Goal: Navigation & Orientation: Understand site structure

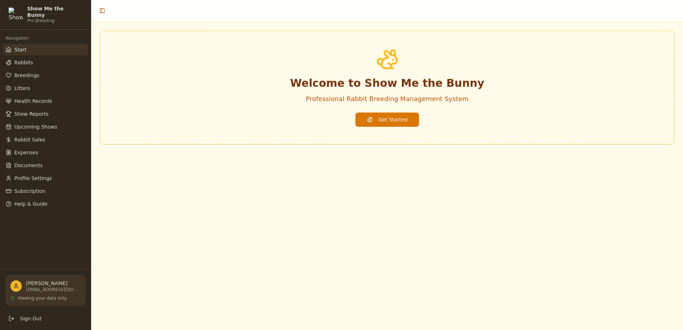
click at [30, 284] on p "[PERSON_NAME]" at bounding box center [53, 283] width 55 height 7
click at [19, 320] on button "Sign Out" at bounding box center [46, 318] width 80 height 11
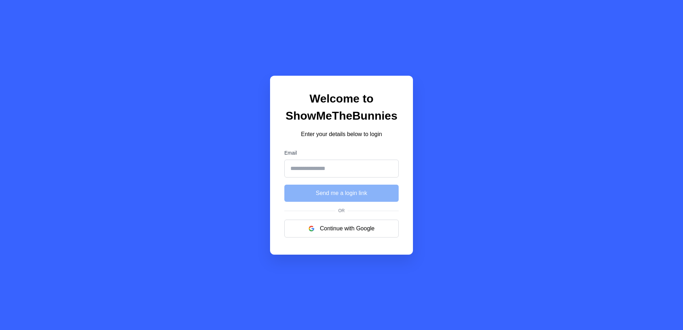
click at [325, 165] on input "Email" at bounding box center [341, 169] width 114 height 18
type input "**********"
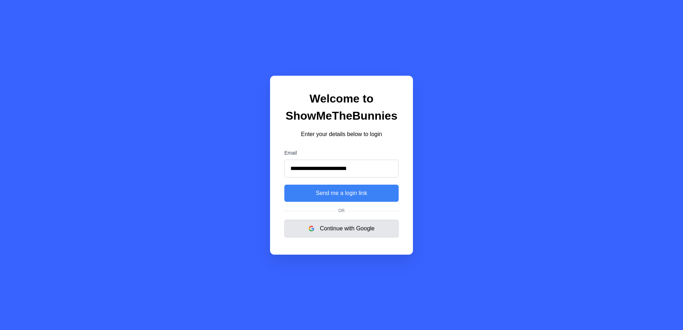
click at [340, 226] on button "Continue with Google" at bounding box center [341, 229] width 114 height 18
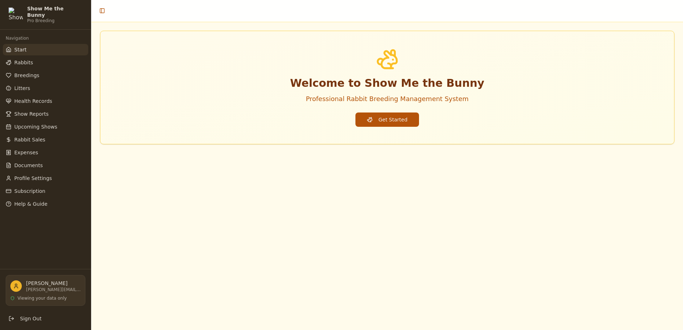
click at [401, 121] on button "Get Started" at bounding box center [386, 120] width 63 height 14
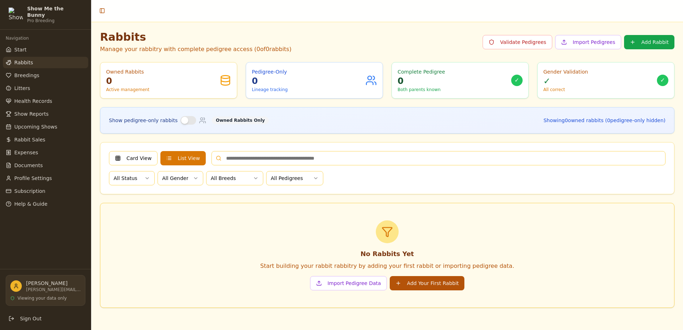
click at [416, 283] on button "Add Your First Rabbit" at bounding box center [427, 283] width 75 height 14
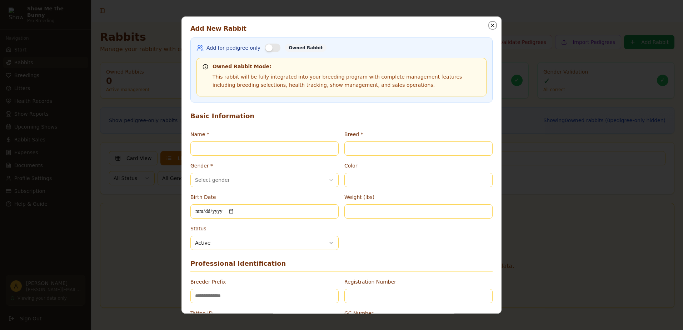
click at [491, 26] on icon "button" at bounding box center [492, 25] width 3 height 3
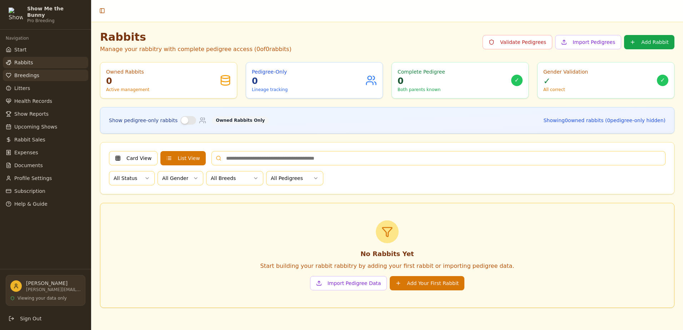
click at [53, 72] on link "Breedings" at bounding box center [45, 75] width 85 height 11
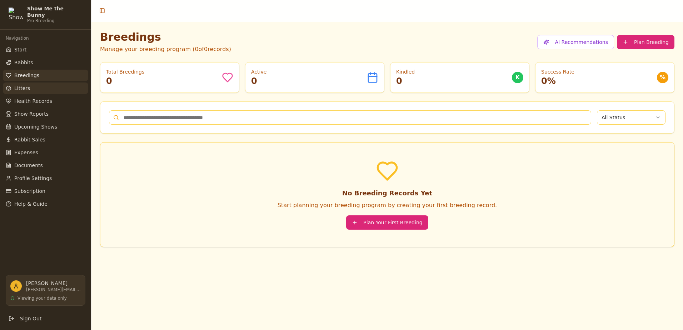
click at [37, 84] on link "Litters" at bounding box center [45, 88] width 85 height 11
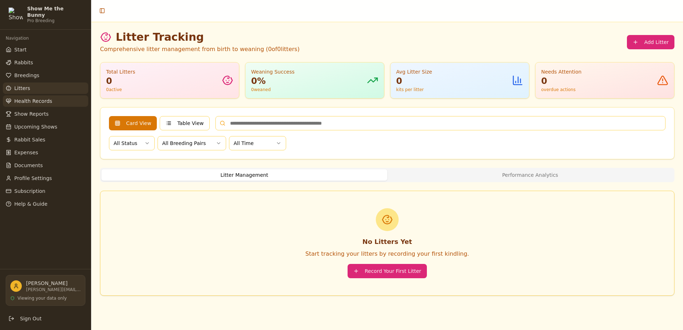
click at [30, 98] on span "Health Records" at bounding box center [33, 101] width 38 height 7
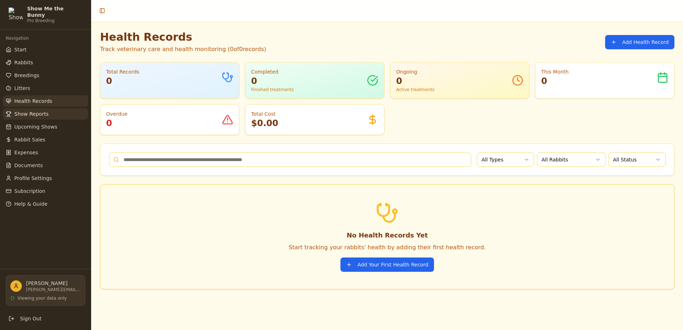
click at [28, 111] on span "Show Reports" at bounding box center [31, 113] width 34 height 7
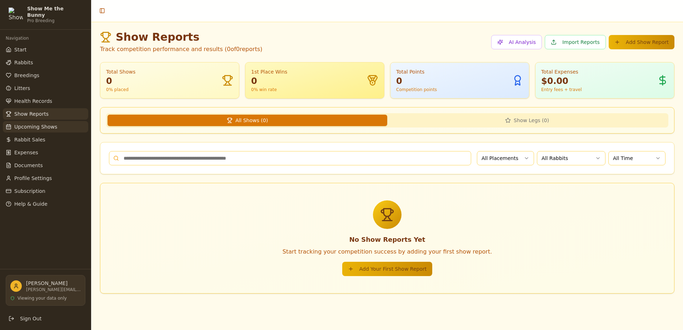
click at [27, 123] on span "Upcoming Shows" at bounding box center [35, 126] width 43 height 7
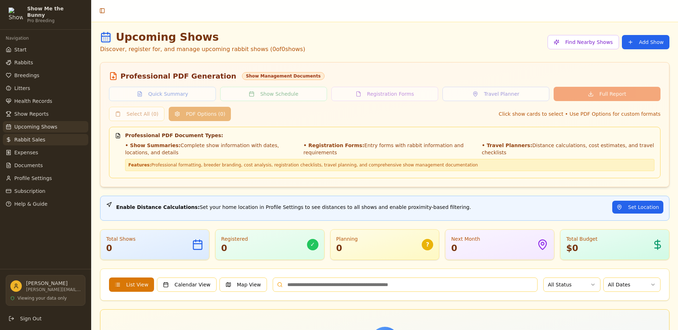
click at [23, 136] on span "Rabbit Sales" at bounding box center [29, 139] width 31 height 7
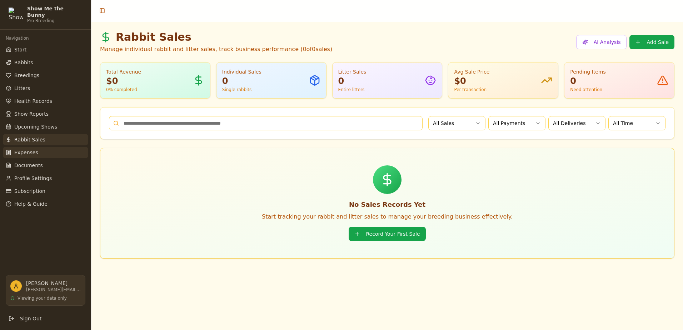
click at [23, 149] on span "Expenses" at bounding box center [26, 152] width 24 height 7
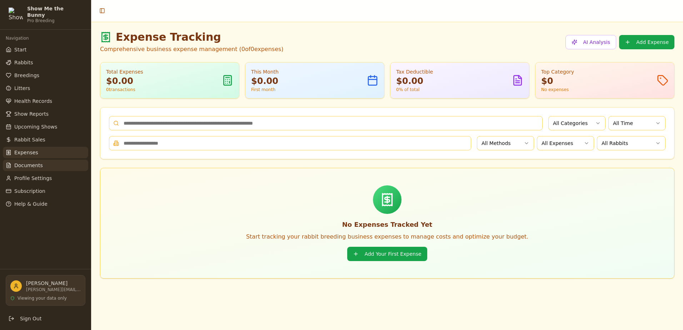
click at [20, 163] on span "Documents" at bounding box center [28, 165] width 29 height 7
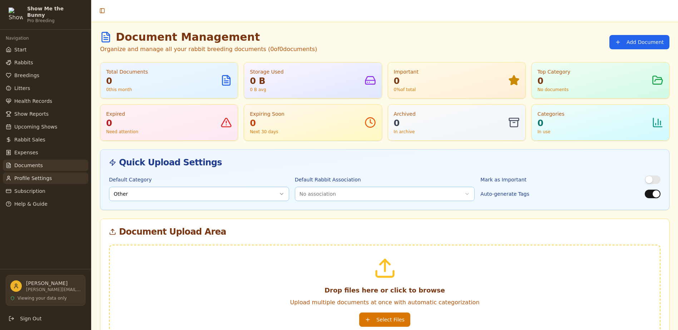
click at [21, 177] on span "Profile Settings" at bounding box center [33, 178] width 38 height 7
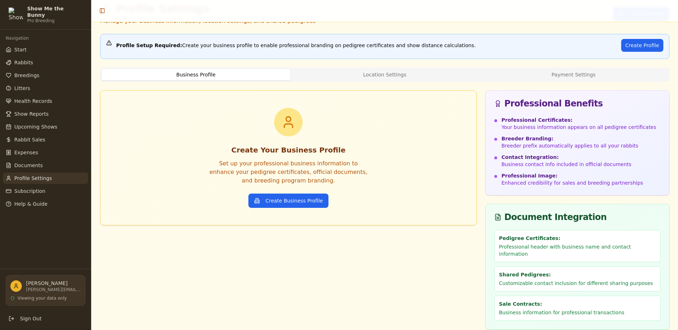
scroll to position [29, 0]
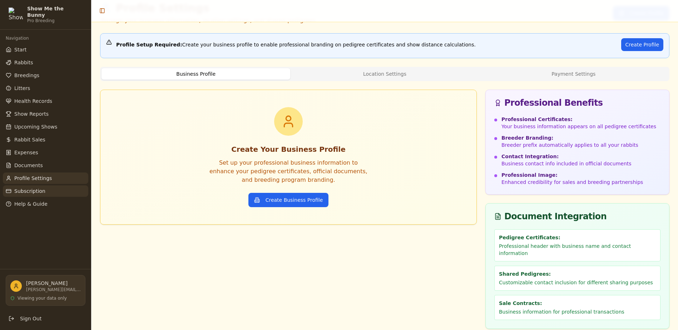
click at [33, 192] on link "Subscription" at bounding box center [45, 190] width 85 height 11
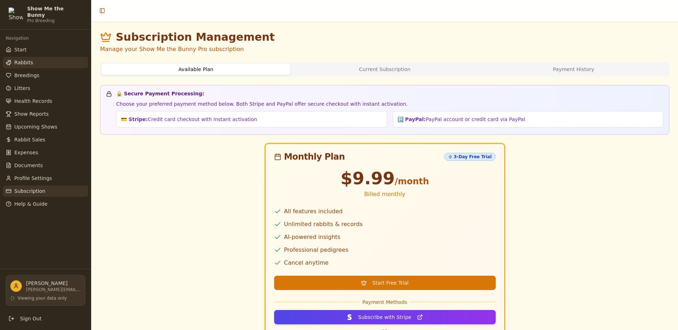
click at [30, 57] on link "Rabbits" at bounding box center [45, 62] width 85 height 11
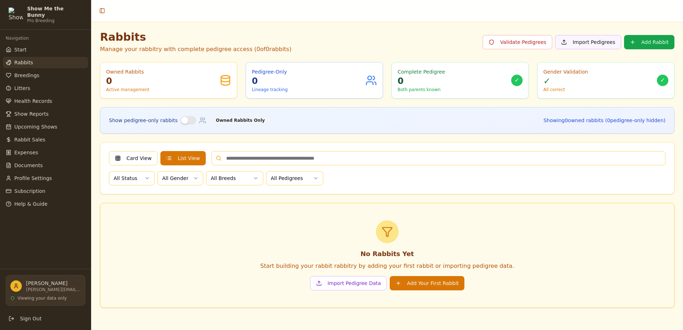
click at [592, 46] on button "Import Pedigrees" at bounding box center [588, 42] width 66 height 14
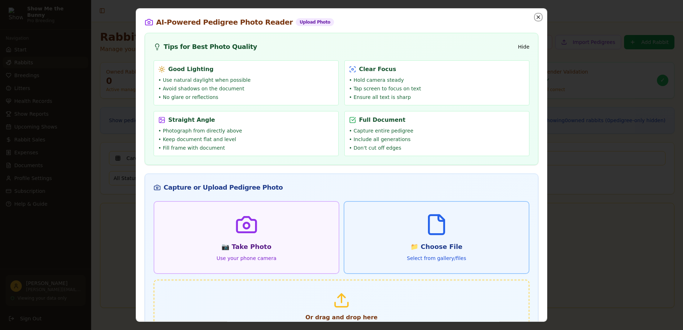
click at [537, 18] on icon "button" at bounding box center [538, 17] width 3 height 3
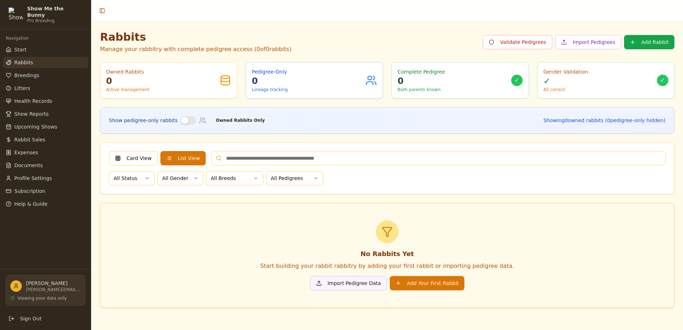
click at [341, 284] on button "Import Pedigree Data" at bounding box center [348, 283] width 77 height 14
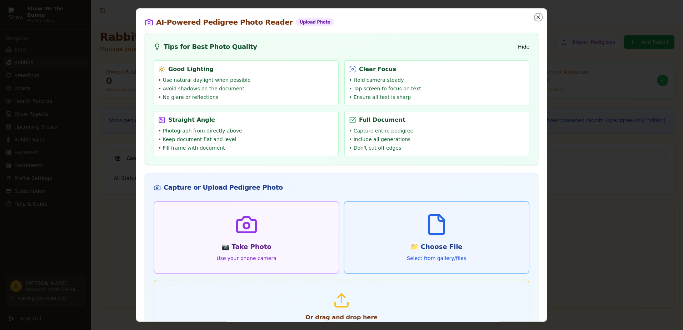
click at [537, 16] on icon "button" at bounding box center [538, 17] width 3 height 3
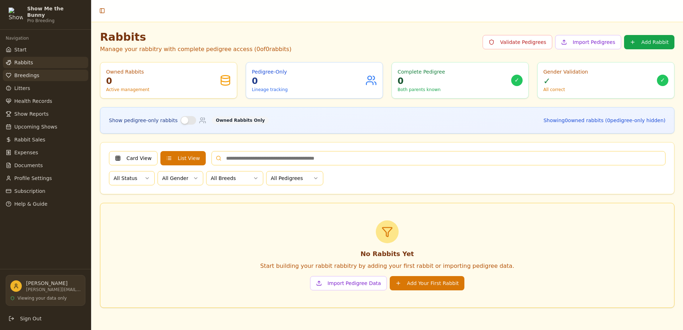
click at [34, 72] on span "Breedings" at bounding box center [26, 75] width 25 height 7
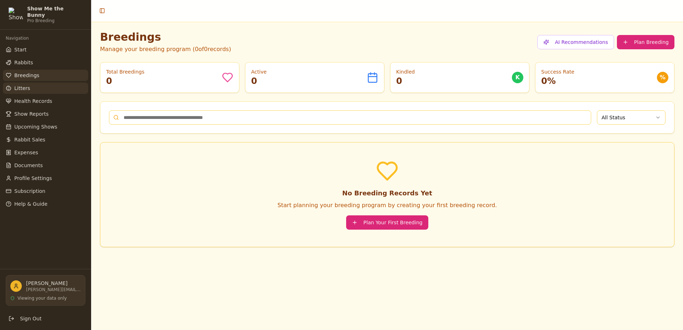
click at [24, 88] on span "Litters" at bounding box center [22, 88] width 16 height 7
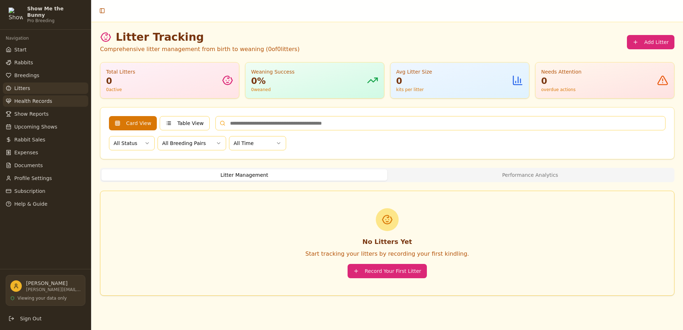
click at [21, 98] on span "Health Records" at bounding box center [33, 101] width 38 height 7
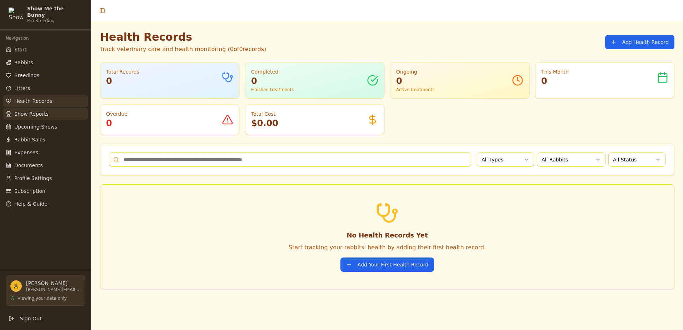
click at [22, 112] on span "Show Reports" at bounding box center [31, 113] width 34 height 7
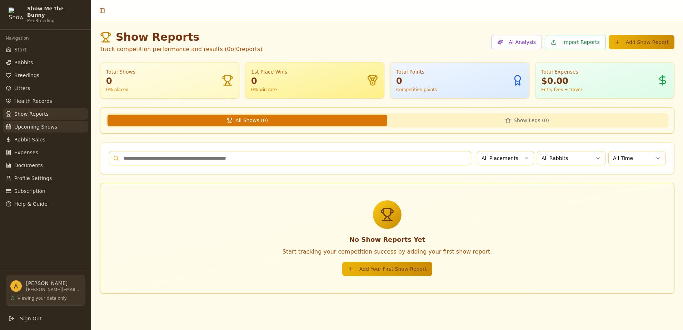
click at [21, 123] on span "Upcoming Shows" at bounding box center [35, 126] width 43 height 7
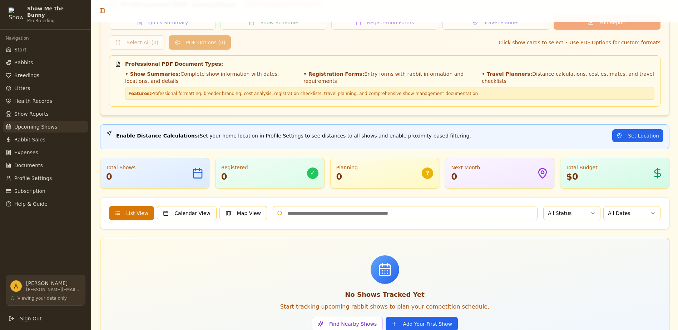
scroll to position [98, 0]
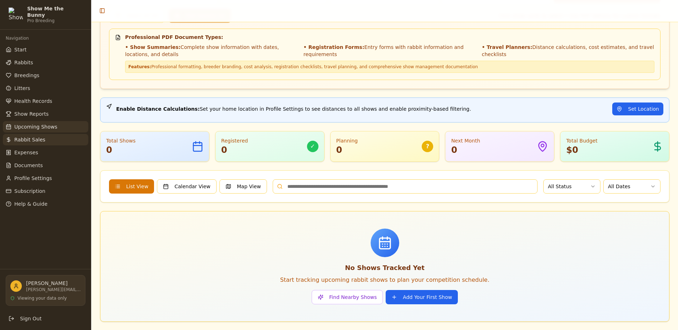
click at [41, 135] on link "Rabbit Sales" at bounding box center [45, 139] width 85 height 11
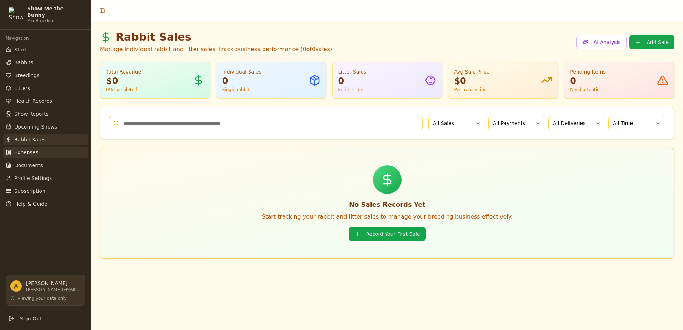
click at [34, 153] on link "Expenses" at bounding box center [45, 152] width 85 height 11
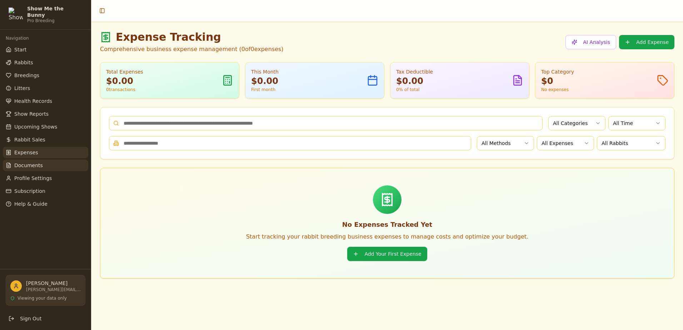
click at [32, 162] on span "Documents" at bounding box center [28, 165] width 29 height 7
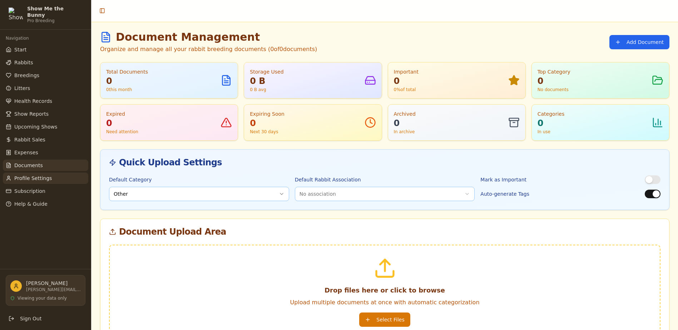
click at [30, 175] on span "Profile Settings" at bounding box center [33, 178] width 38 height 7
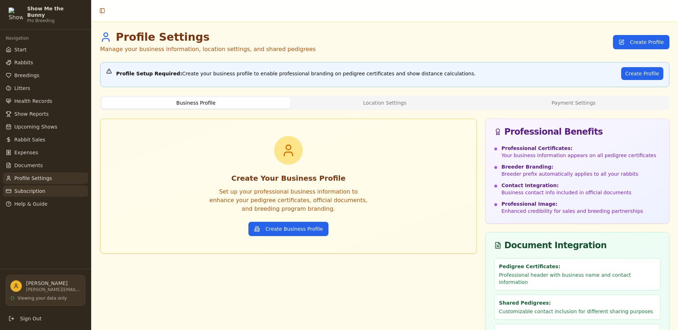
click at [60, 190] on link "Subscription" at bounding box center [45, 190] width 85 height 11
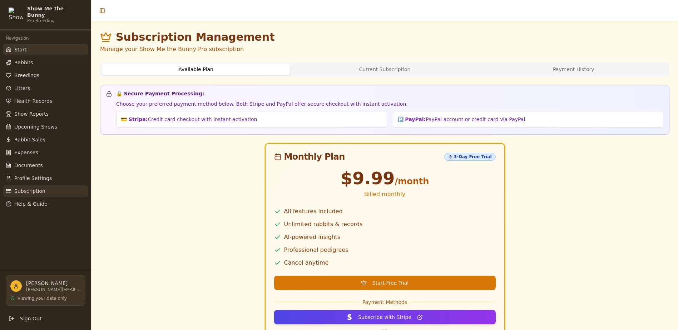
click at [64, 46] on link "Start" at bounding box center [45, 49] width 85 height 11
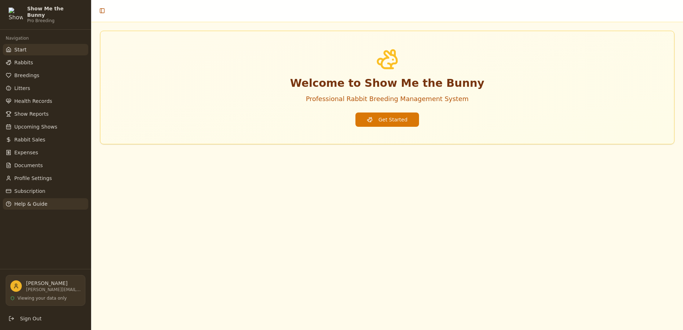
click at [35, 203] on span "Help & Guide" at bounding box center [30, 203] width 33 height 7
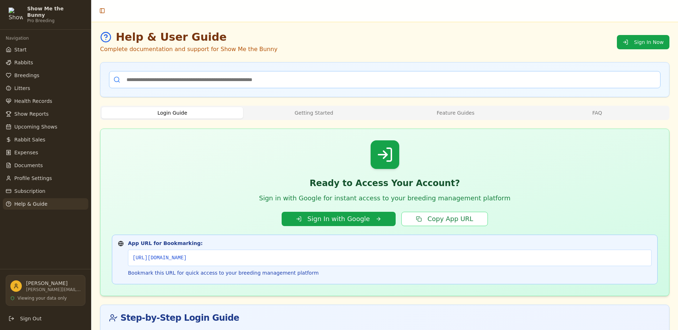
click at [329, 114] on button "Getting Started" at bounding box center [313, 112] width 141 height 11
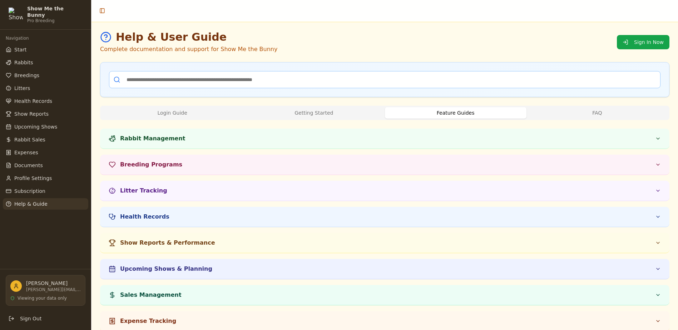
click at [442, 114] on button "Feature Guides" at bounding box center [455, 112] width 141 height 11
click at [23, 188] on span "Subscription" at bounding box center [29, 191] width 31 height 7
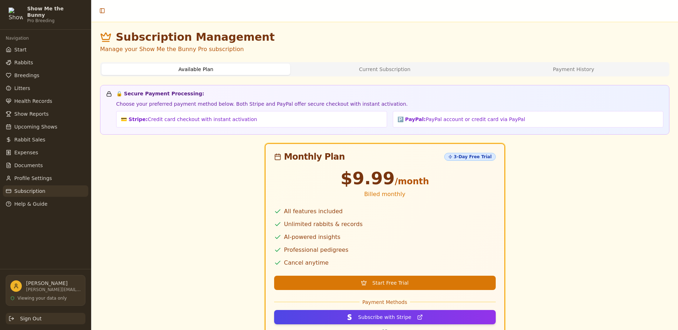
click at [30, 323] on button "Sign Out" at bounding box center [46, 318] width 80 height 11
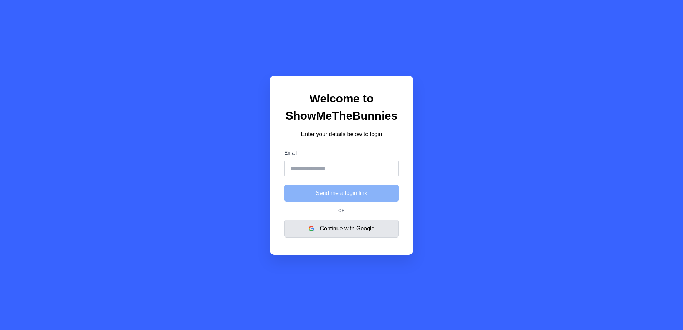
click at [314, 228] on button "Continue with Google" at bounding box center [341, 229] width 114 height 18
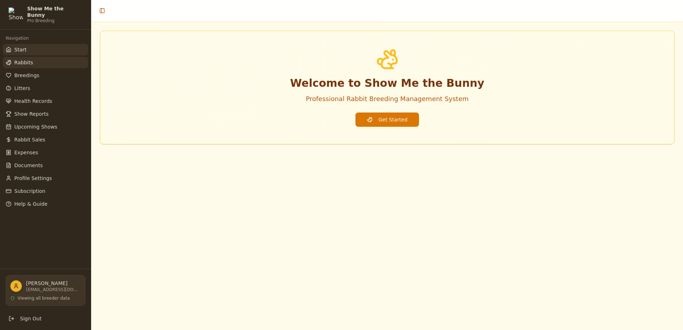
click at [39, 61] on link "Rabbits" at bounding box center [45, 62] width 85 height 11
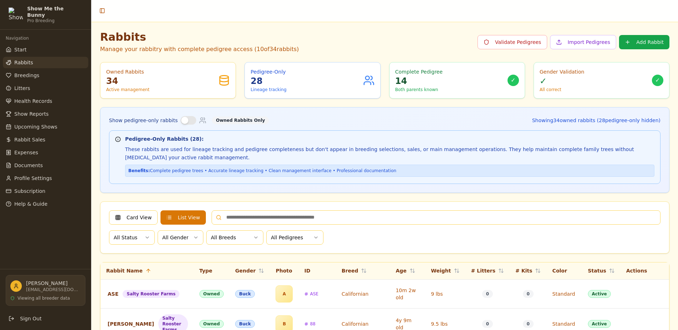
click at [184, 121] on button "Show pedigree-only rabbits" at bounding box center [188, 120] width 16 height 9
click at [29, 108] on link "Show Reports" at bounding box center [45, 113] width 85 height 11
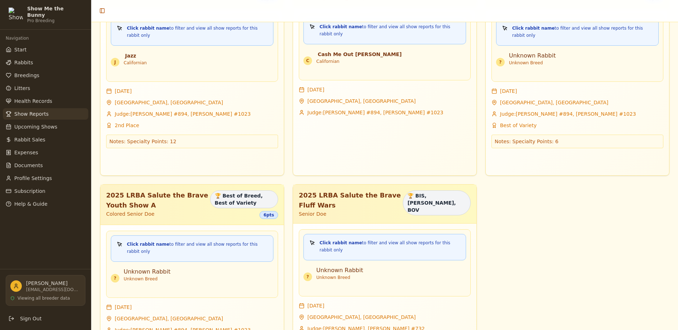
scroll to position [474, 0]
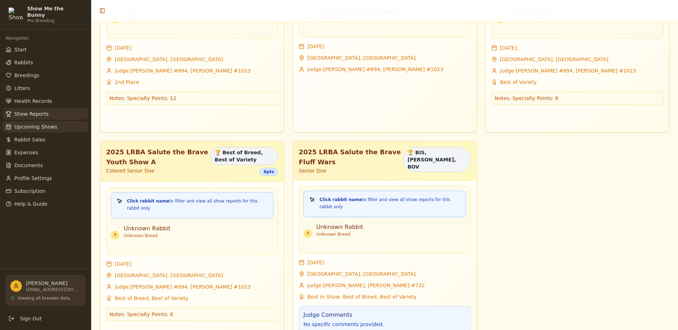
click at [32, 124] on span "Upcoming Shows" at bounding box center [35, 126] width 43 height 7
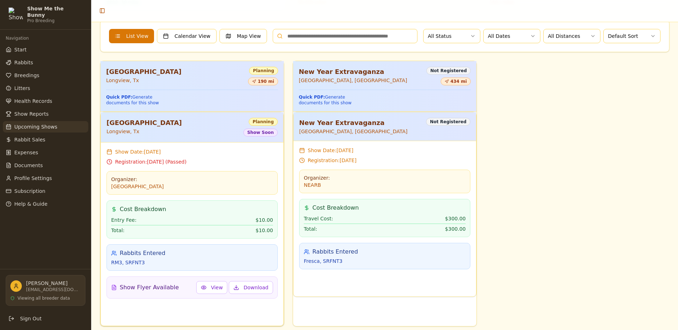
scroll to position [265, 0]
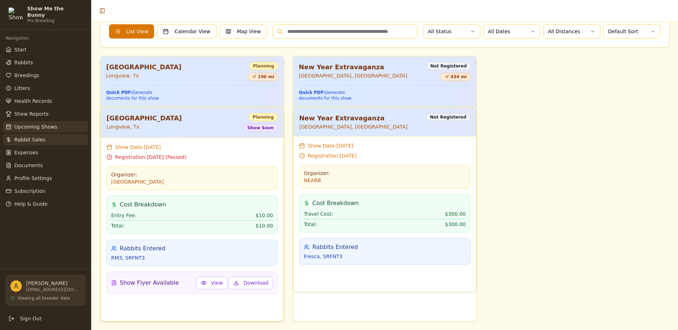
click at [40, 140] on link "Rabbit Sales" at bounding box center [45, 139] width 85 height 11
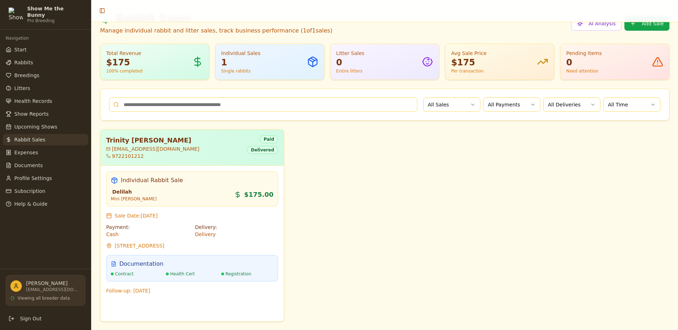
scroll to position [19, 0]
click at [28, 151] on span "Expenses" at bounding box center [26, 152] width 24 height 7
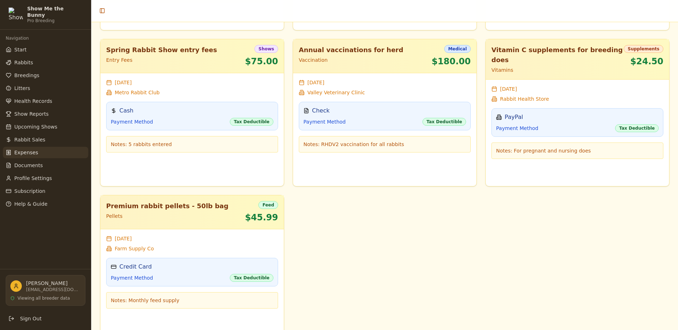
scroll to position [507, 0]
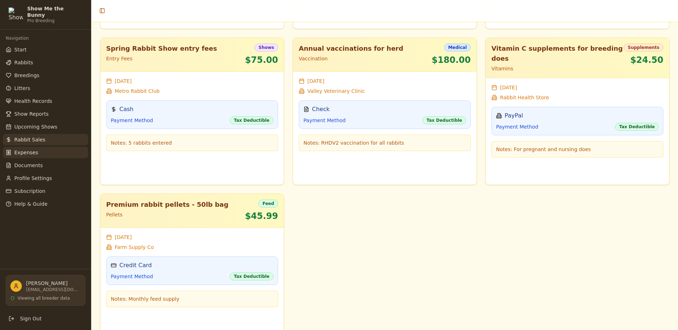
click at [44, 139] on link "Rabbit Sales" at bounding box center [45, 139] width 85 height 11
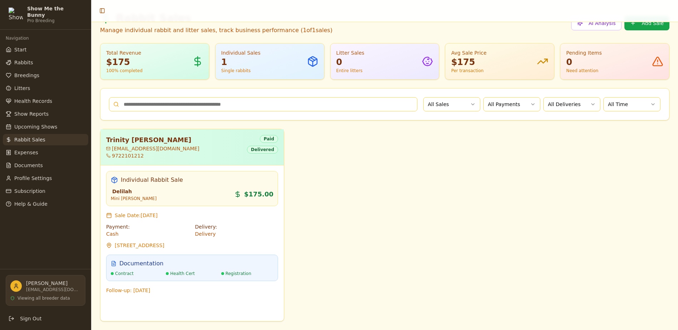
scroll to position [19, 0]
click at [35, 114] on link "Show Reports" at bounding box center [45, 113] width 85 height 11
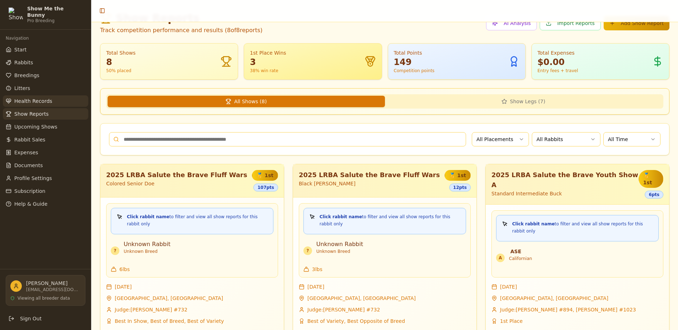
click at [33, 100] on span "Health Records" at bounding box center [33, 101] width 38 height 7
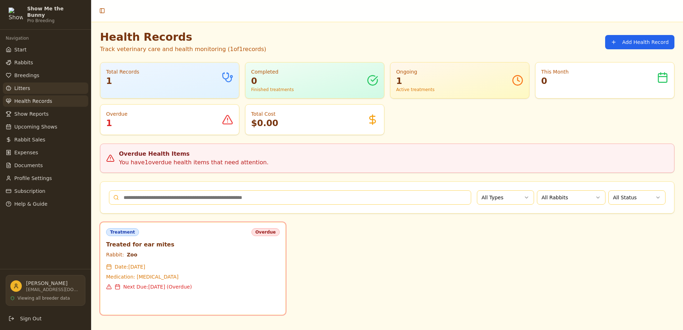
click at [30, 86] on link "Litters" at bounding box center [45, 88] width 85 height 11
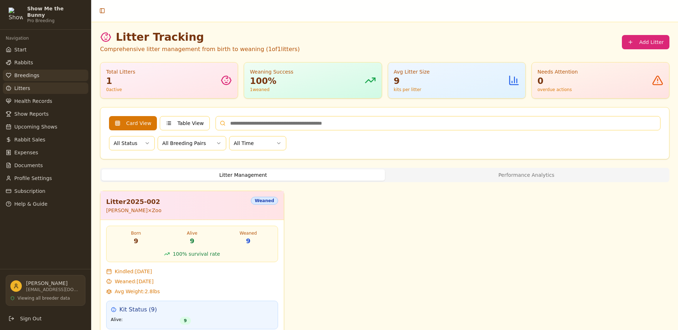
click at [28, 73] on span "Breedings" at bounding box center [26, 75] width 25 height 7
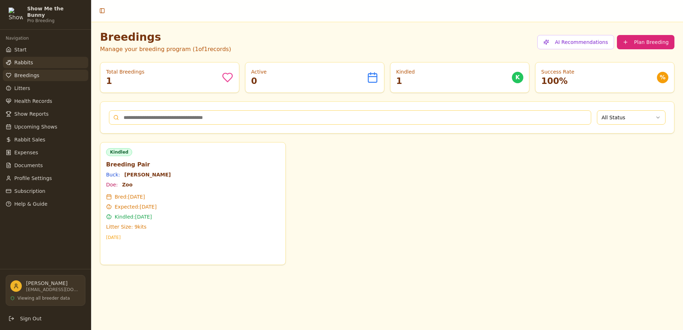
click at [24, 61] on span "Rabbits" at bounding box center [23, 62] width 19 height 7
